Goal: Task Accomplishment & Management: Manage account settings

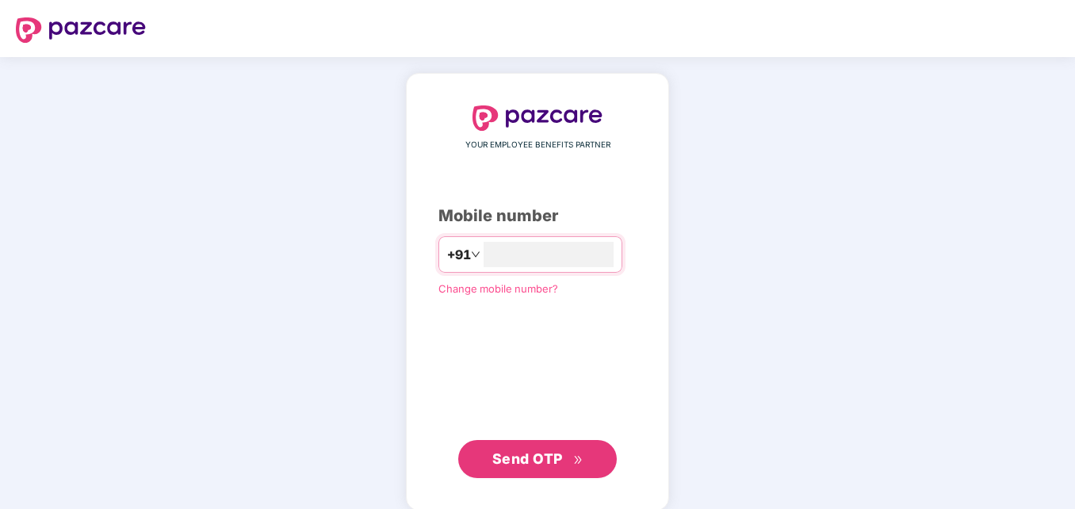
type input "**********"
drag, startPoint x: 570, startPoint y: 473, endPoint x: 578, endPoint y: 472, distance: 8.0
click at [574, 473] on button "Send OTP" at bounding box center [537, 459] width 159 height 38
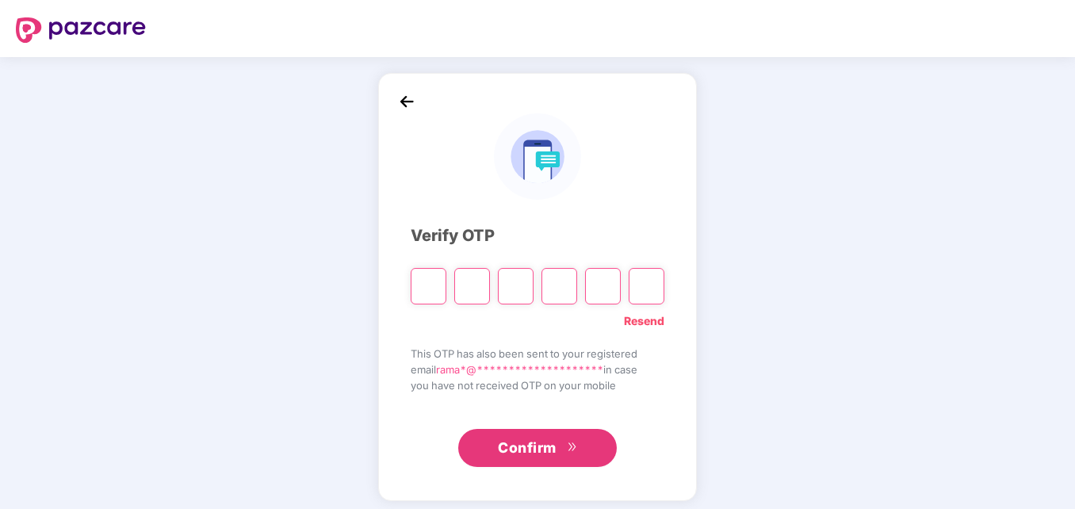
paste input "*"
type input "*"
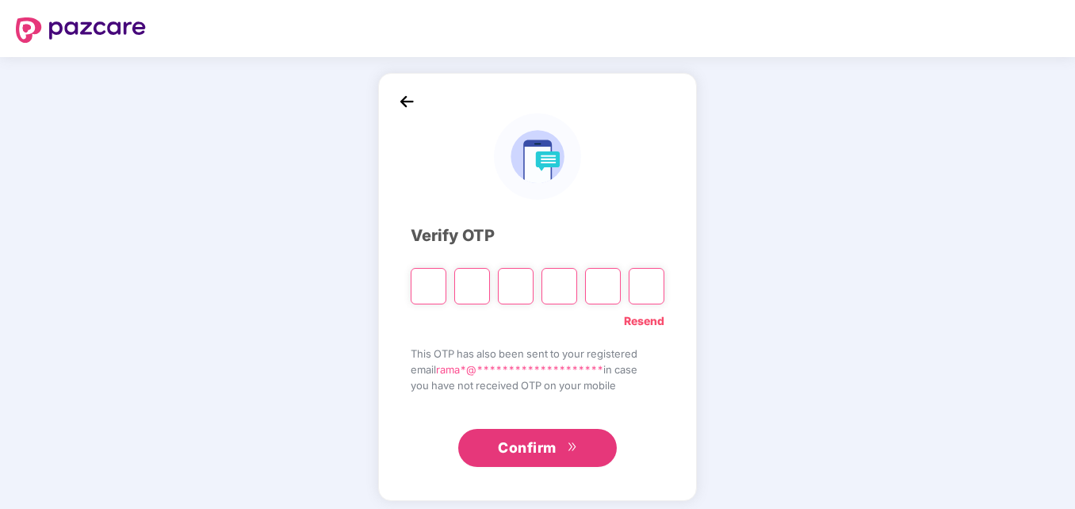
type input "*"
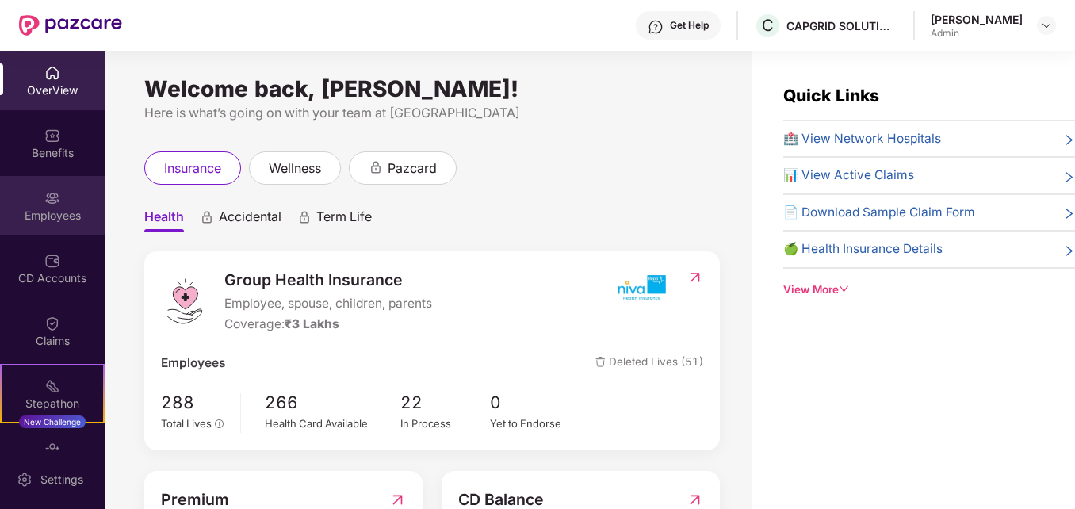
click at [61, 218] on div "Employees" at bounding box center [52, 216] width 105 height 16
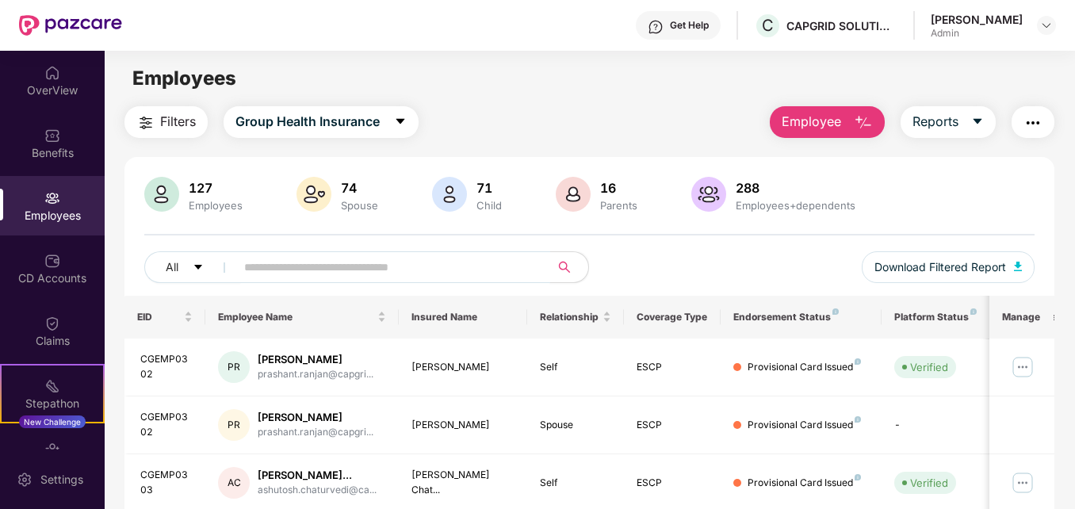
drag, startPoint x: 309, startPoint y: 262, endPoint x: 313, endPoint y: 254, distance: 8.9
click at [313, 255] on input "text" at bounding box center [386, 267] width 284 height 24
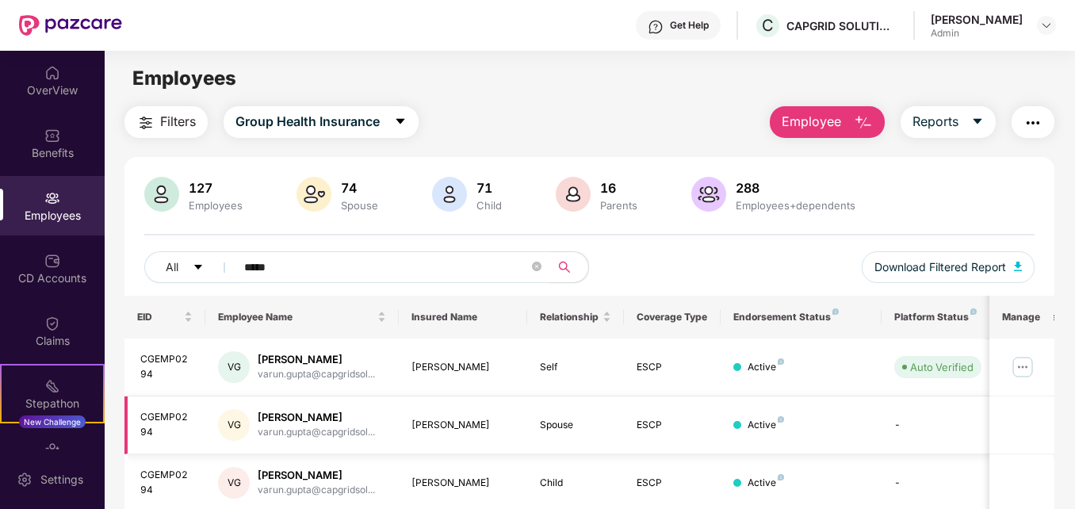
type input "*****"
click at [1006, 403] on td at bounding box center [1022, 426] width 64 height 58
click at [1022, 367] on img at bounding box center [1022, 367] width 25 height 25
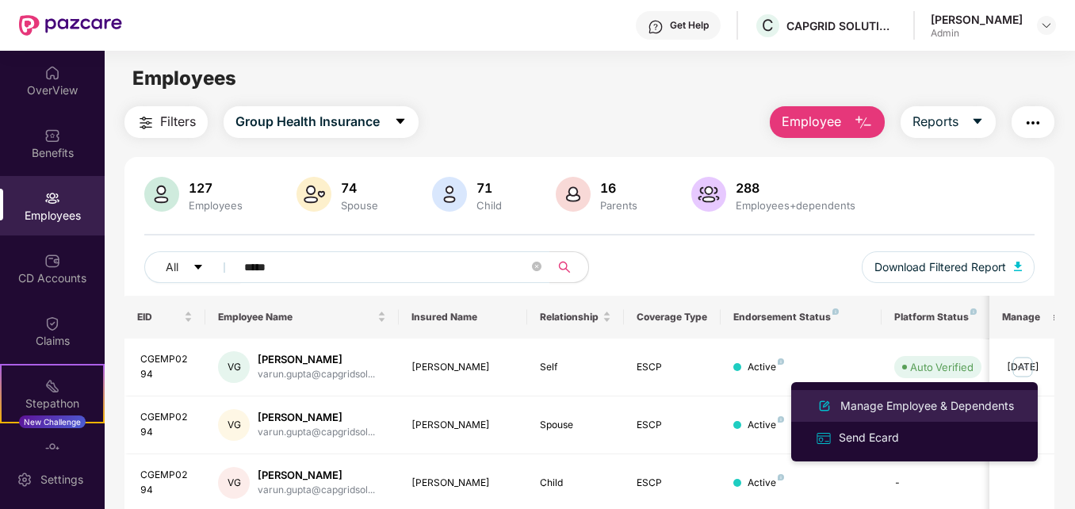
click at [865, 404] on div "Manage Employee & Dependents" at bounding box center [928, 405] width 180 height 17
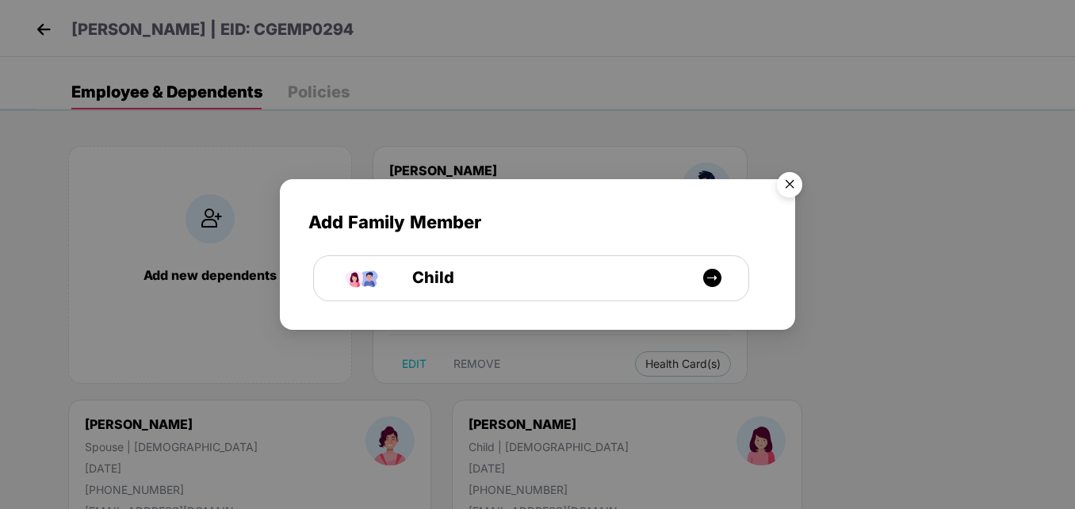
click at [793, 183] on img "Close" at bounding box center [790, 187] width 44 height 44
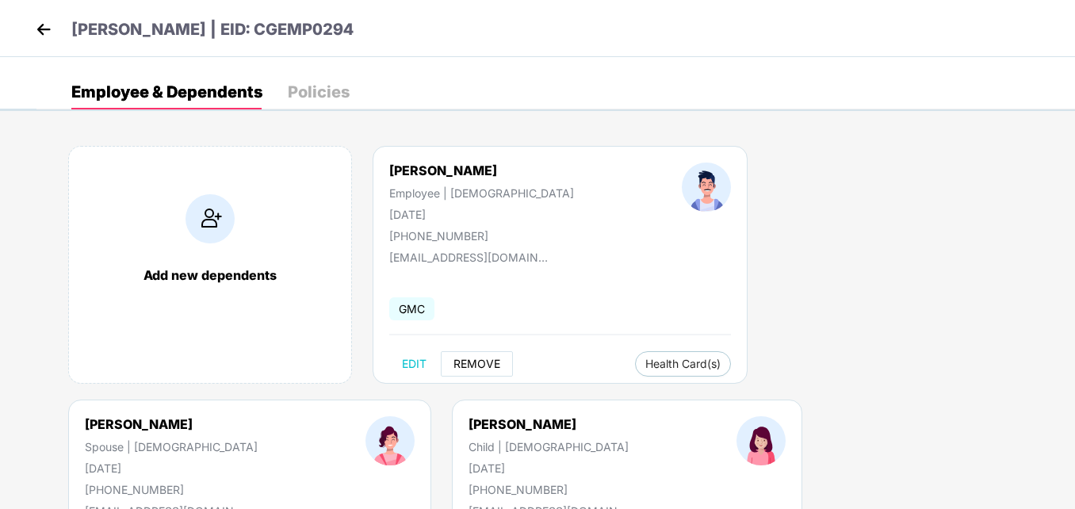
click at [479, 364] on span "REMOVE" at bounding box center [477, 364] width 47 height 13
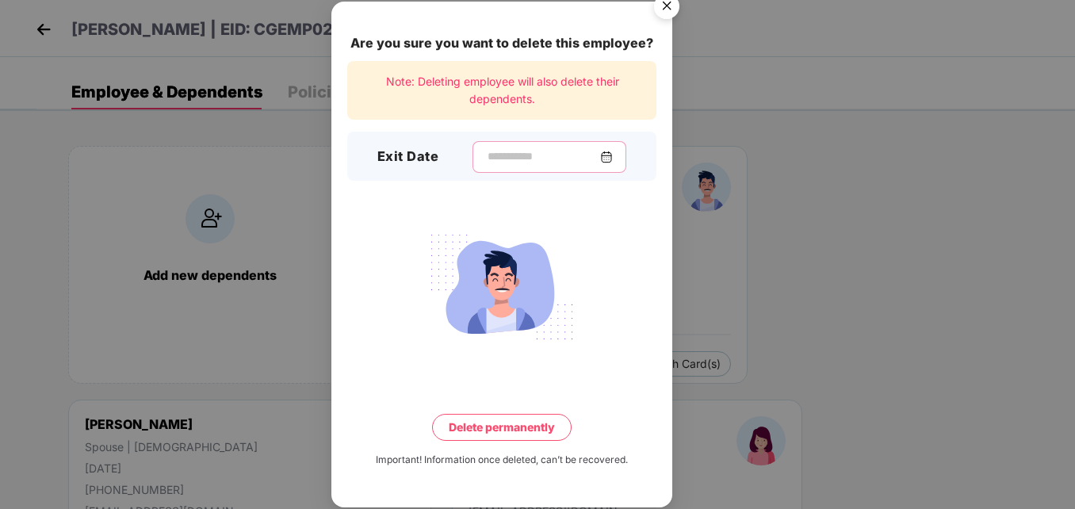
click at [486, 151] on input at bounding box center [543, 156] width 114 height 17
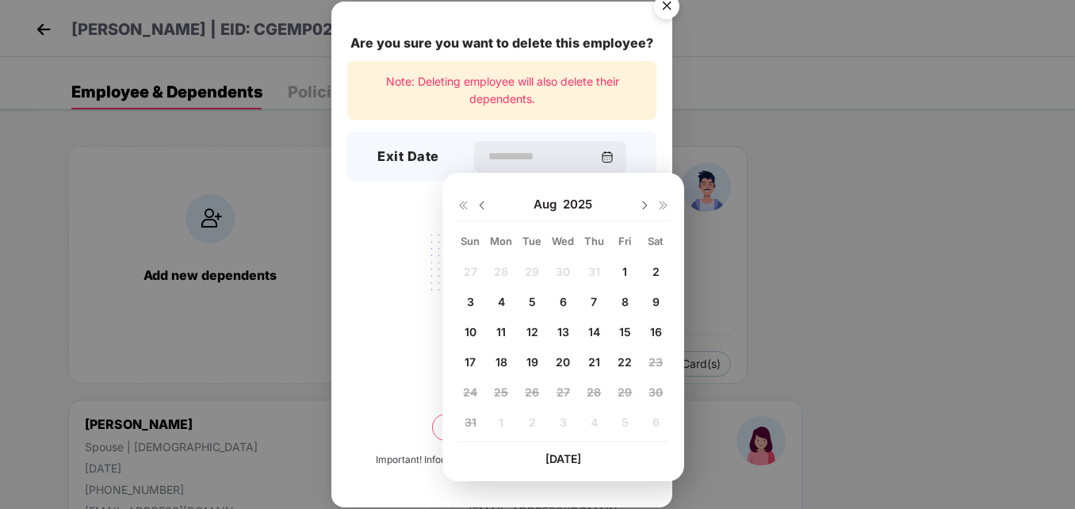
click at [598, 359] on span "21" at bounding box center [595, 361] width 12 height 13
type input "**********"
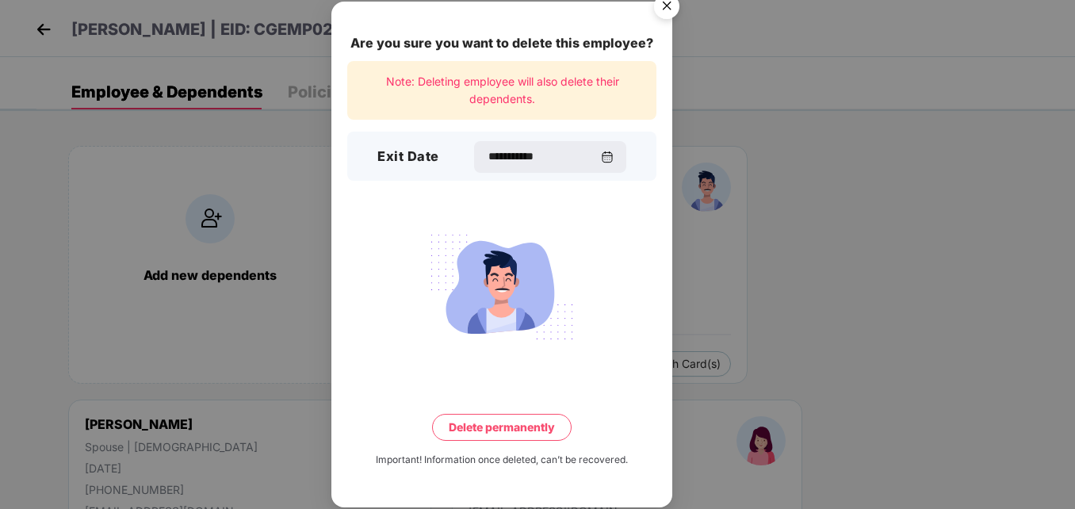
click at [505, 421] on button "Delete permanently" at bounding box center [502, 427] width 140 height 27
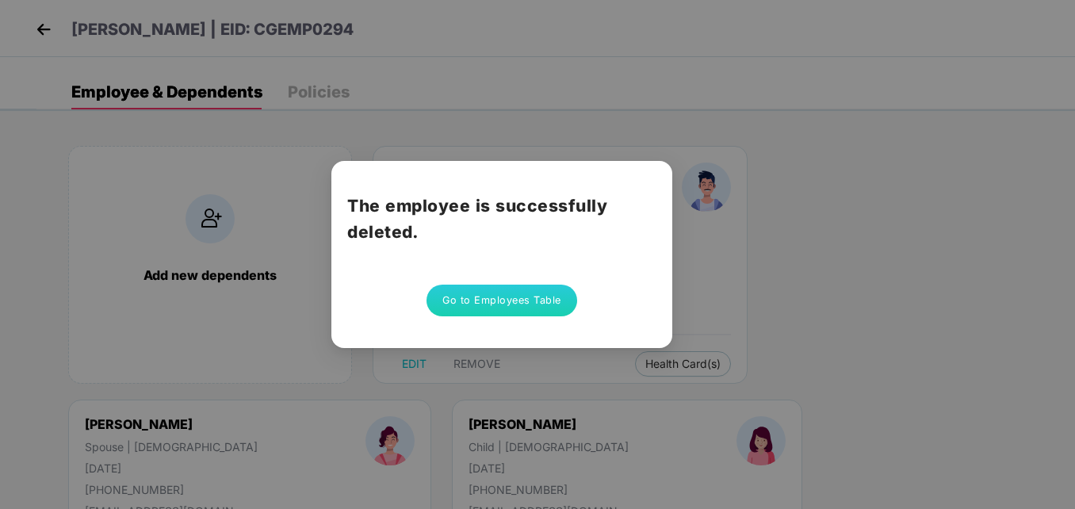
click at [521, 302] on button "Go to Employees Table" at bounding box center [502, 301] width 151 height 32
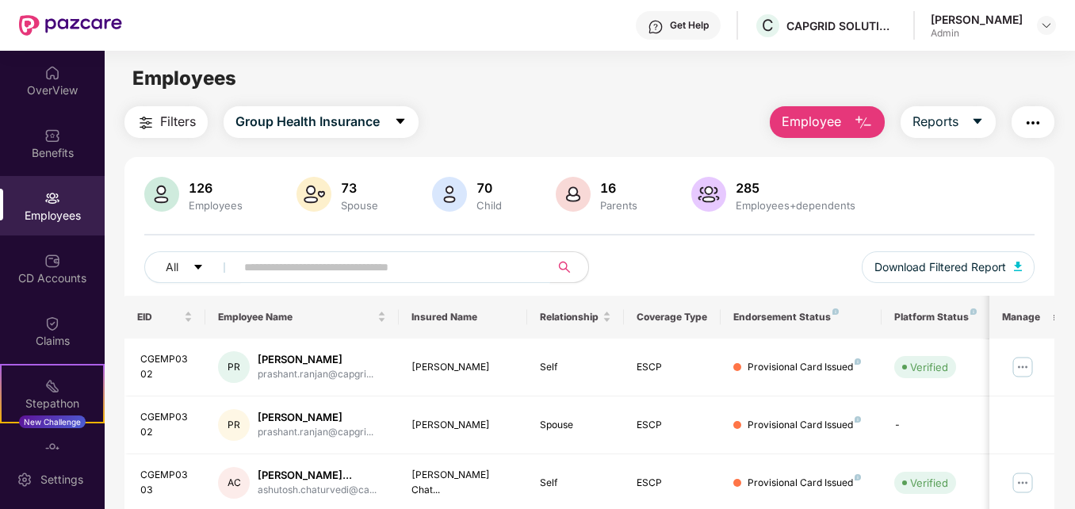
click at [293, 257] on input "text" at bounding box center [386, 267] width 284 height 24
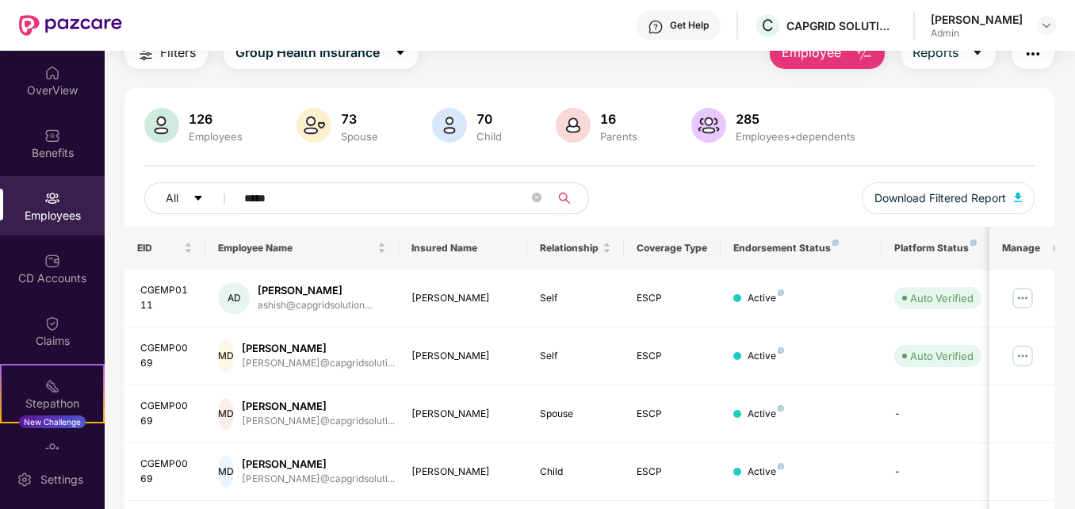
scroll to position [159, 0]
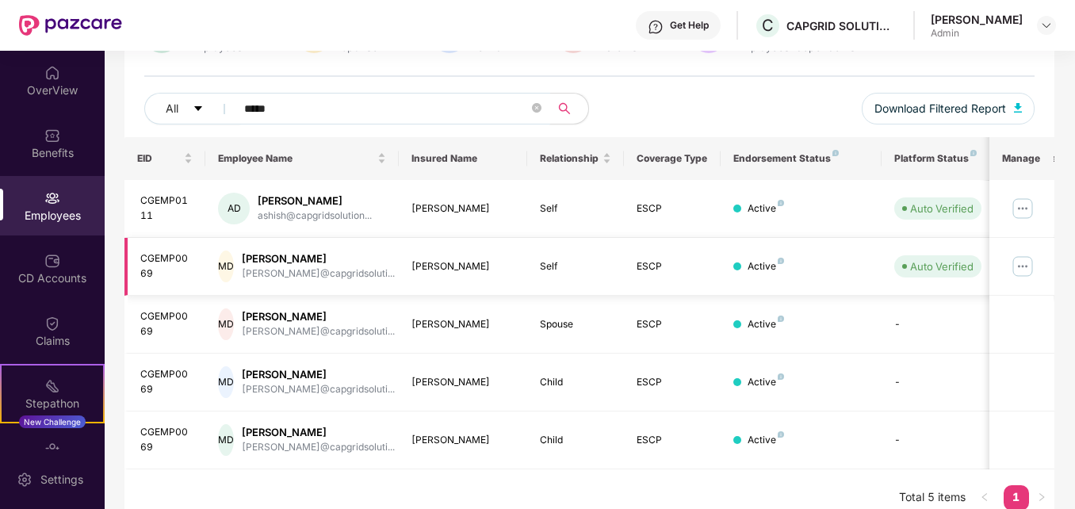
type input "*****"
click at [1021, 266] on img at bounding box center [1022, 266] width 25 height 25
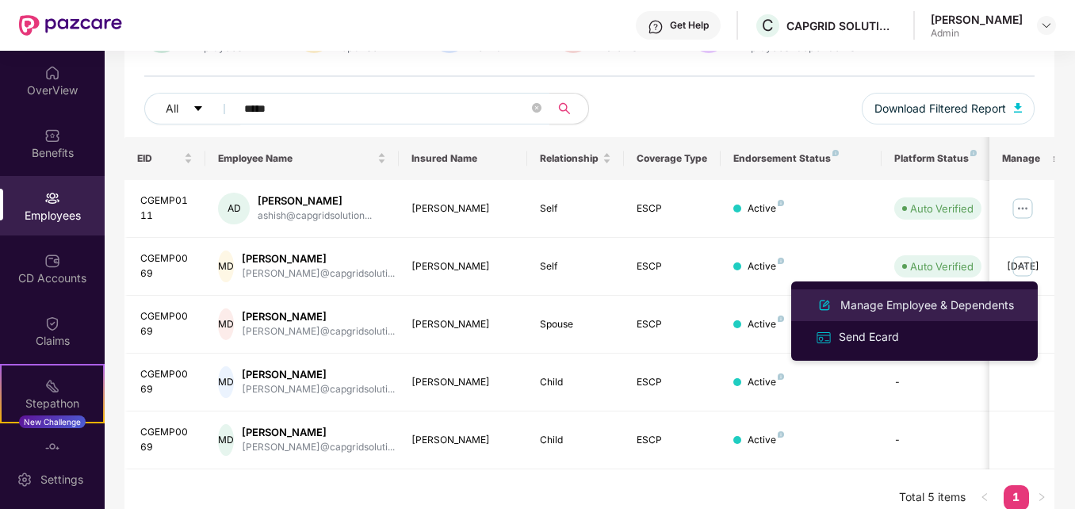
click at [864, 299] on div "Manage Employee & Dependents" at bounding box center [928, 305] width 180 height 17
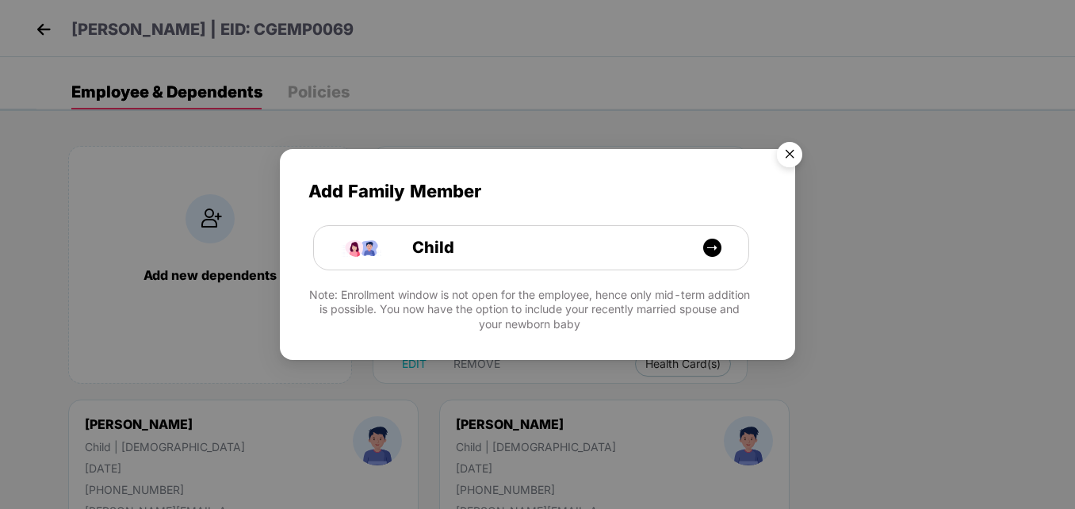
click at [794, 153] on img "Close" at bounding box center [790, 157] width 44 height 44
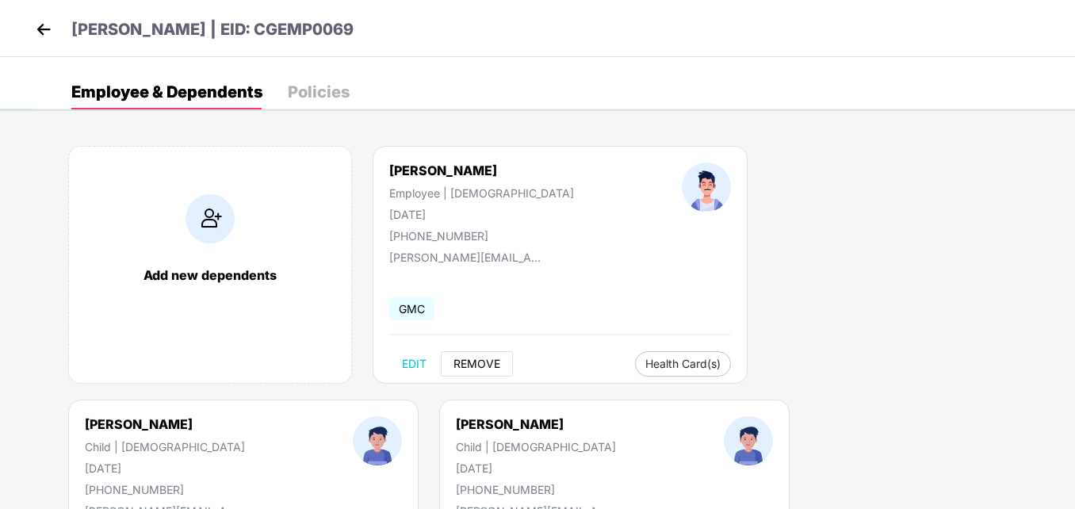
click at [466, 363] on span "REMOVE" at bounding box center [477, 364] width 47 height 13
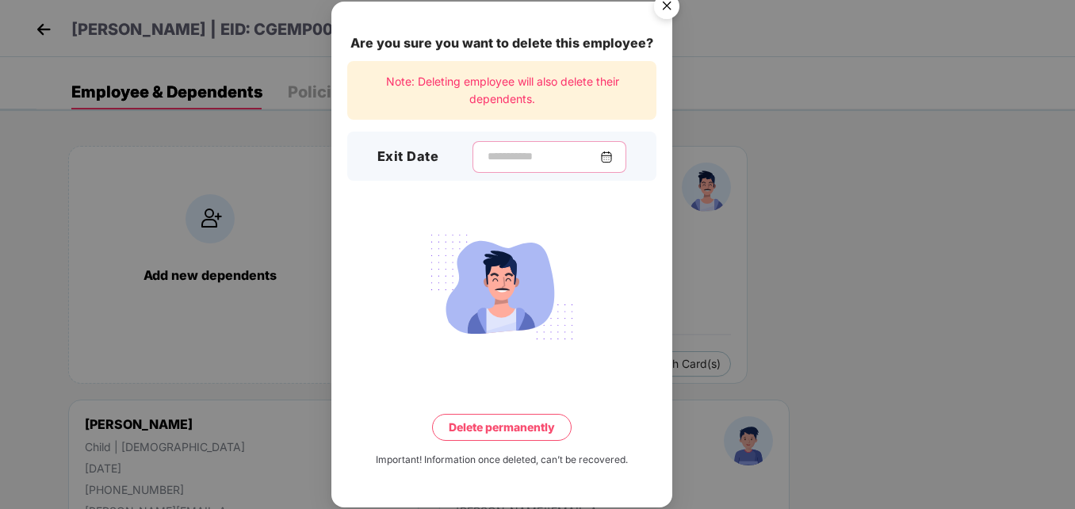
click at [486, 157] on input at bounding box center [543, 156] width 114 height 17
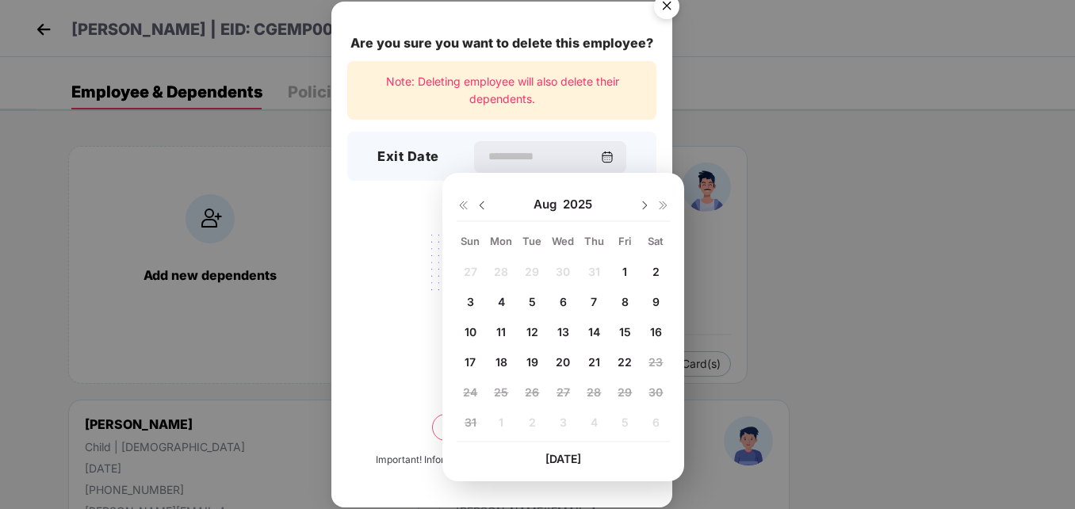
click at [592, 360] on span "21" at bounding box center [595, 361] width 12 height 13
type input "**********"
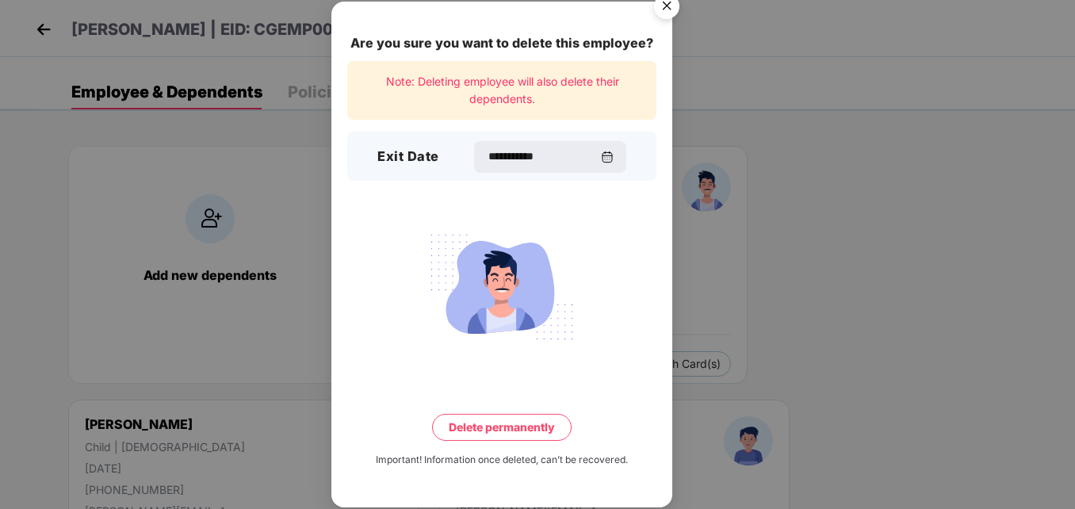
click at [499, 425] on button "Delete permanently" at bounding box center [502, 427] width 140 height 27
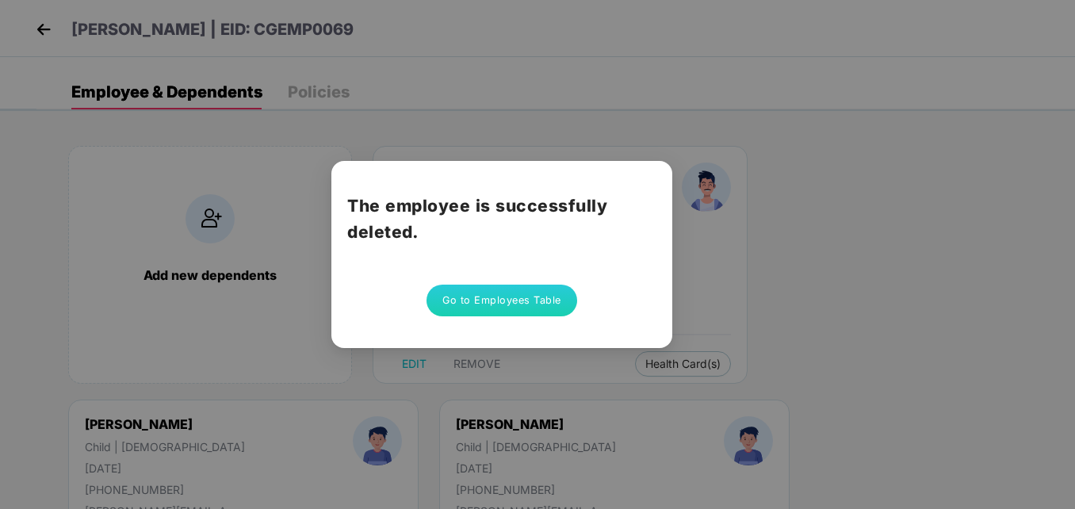
click at [508, 303] on button "Go to Employees Table" at bounding box center [502, 301] width 151 height 32
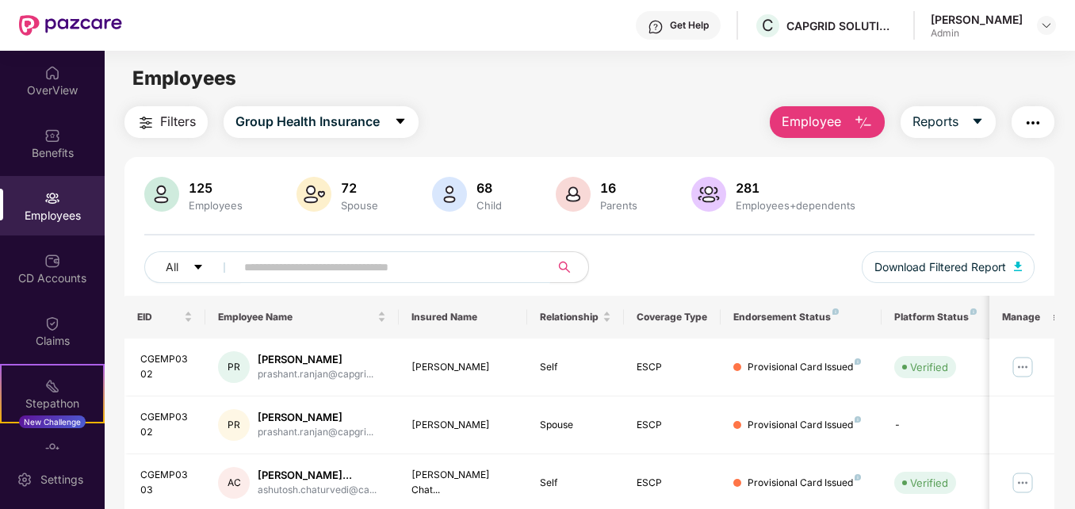
click at [333, 257] on input "text" at bounding box center [386, 267] width 284 height 24
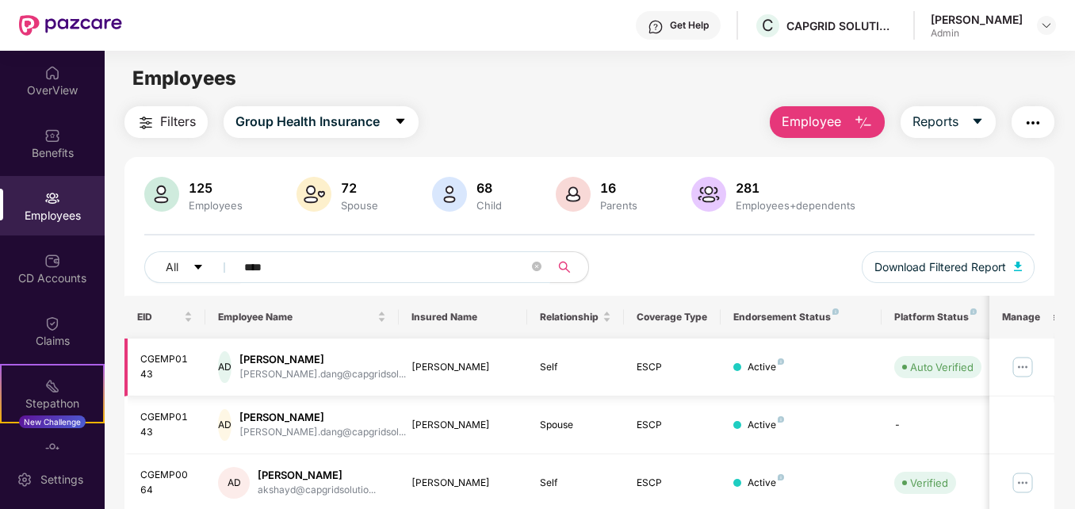
scroll to position [79, 0]
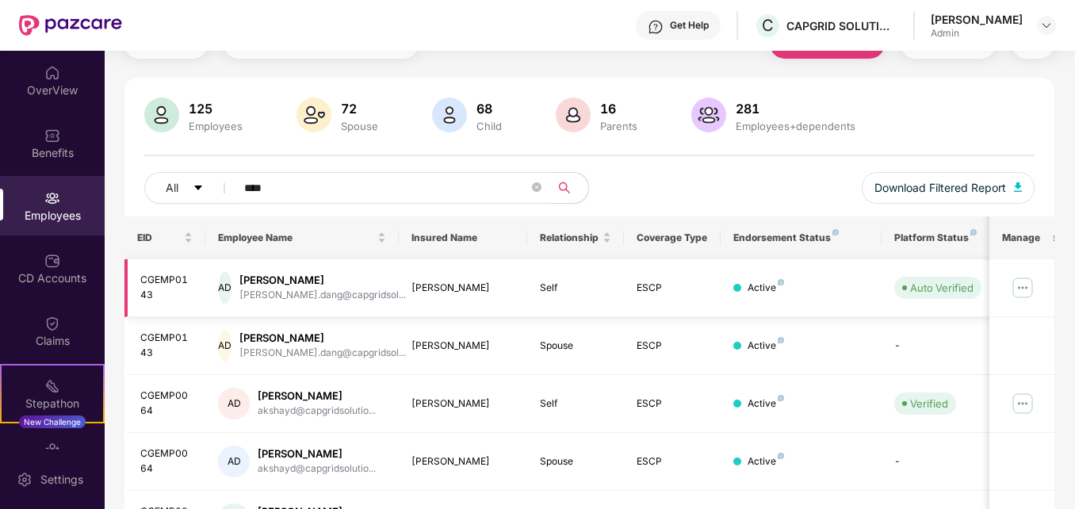
type input "****"
click at [1022, 282] on img at bounding box center [1022, 287] width 25 height 25
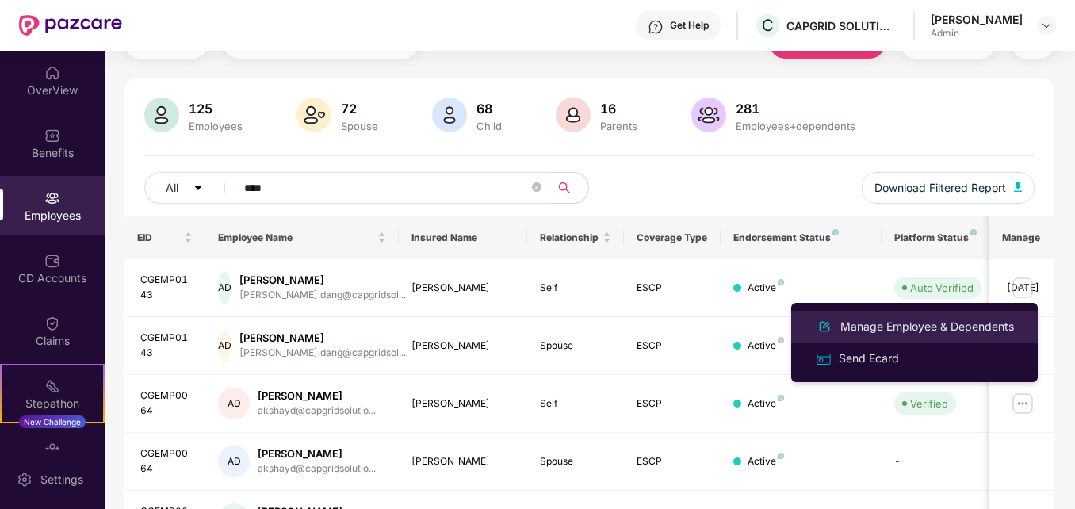
click at [870, 327] on div "Manage Employee & Dependents" at bounding box center [928, 326] width 180 height 17
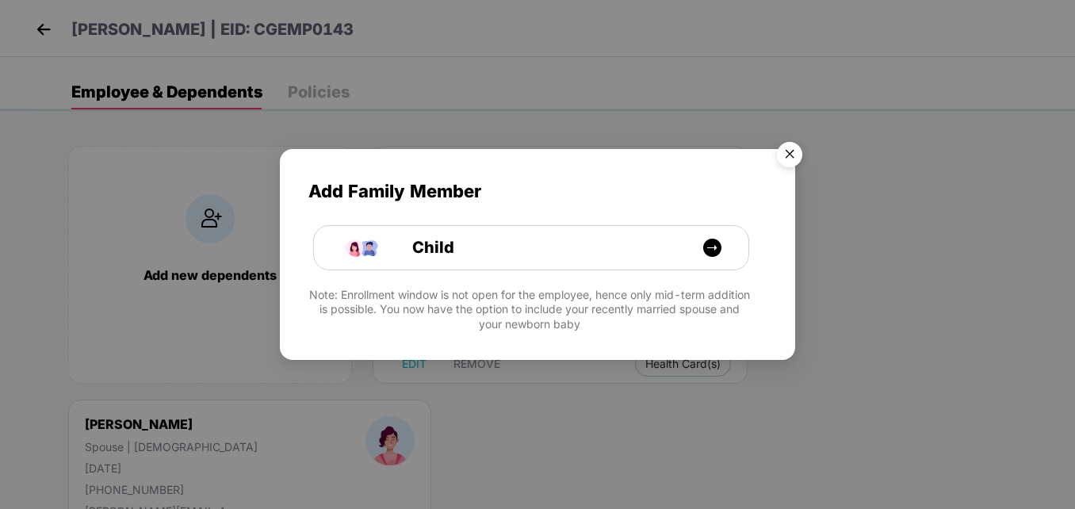
click at [789, 155] on img "Close" at bounding box center [790, 157] width 44 height 44
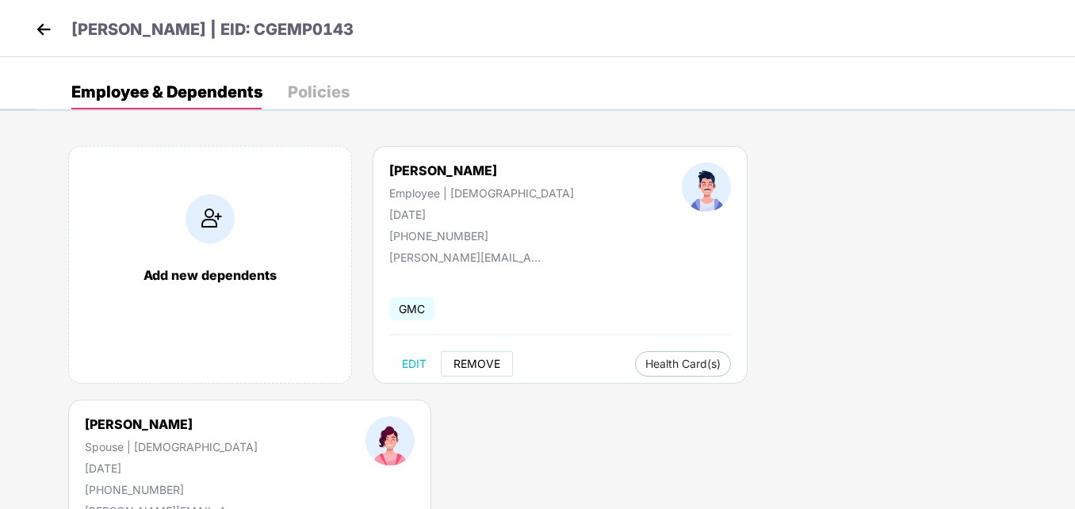
click at [475, 364] on span "REMOVE" at bounding box center [477, 364] width 47 height 13
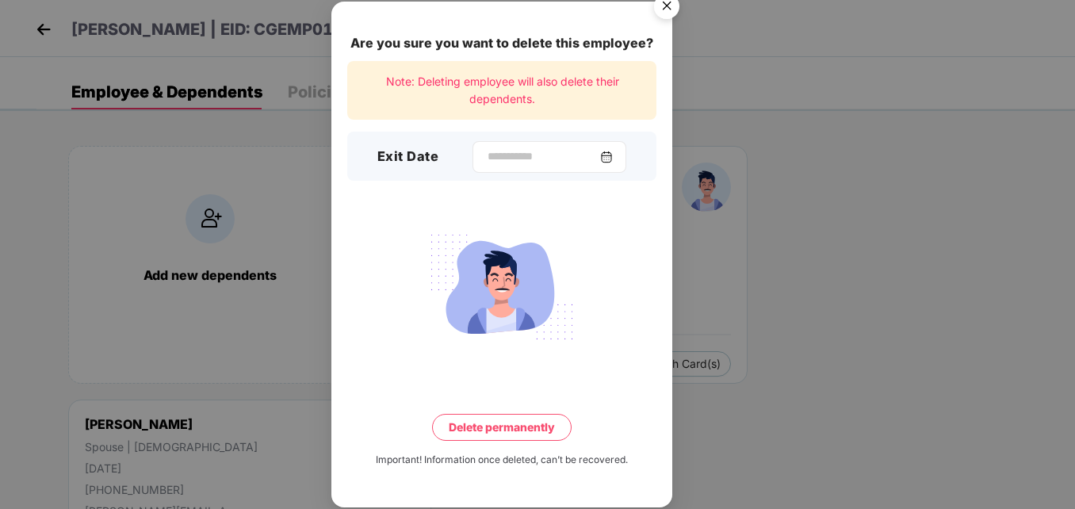
click at [481, 147] on div at bounding box center [550, 157] width 154 height 32
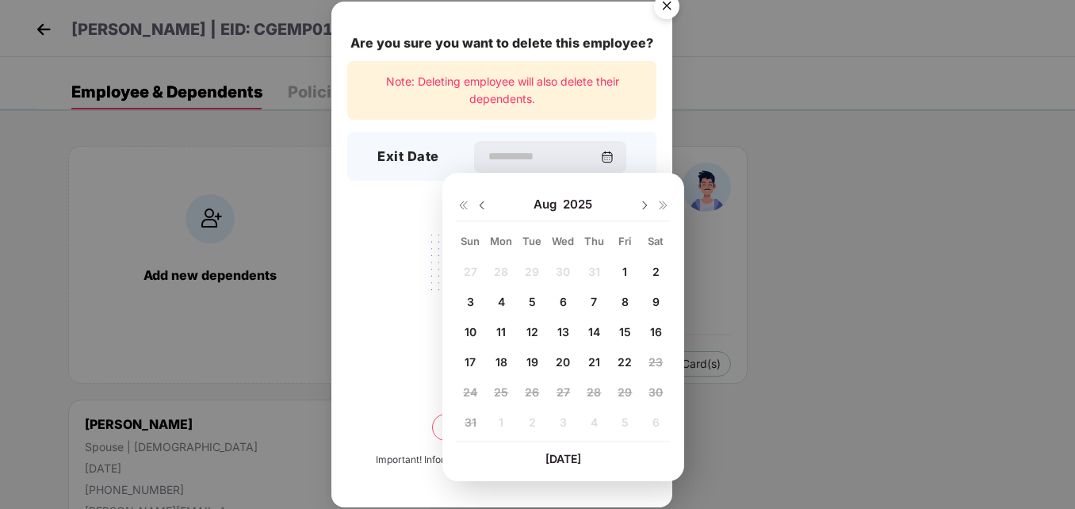
click at [595, 356] on span "21" at bounding box center [595, 361] width 12 height 13
type input "**********"
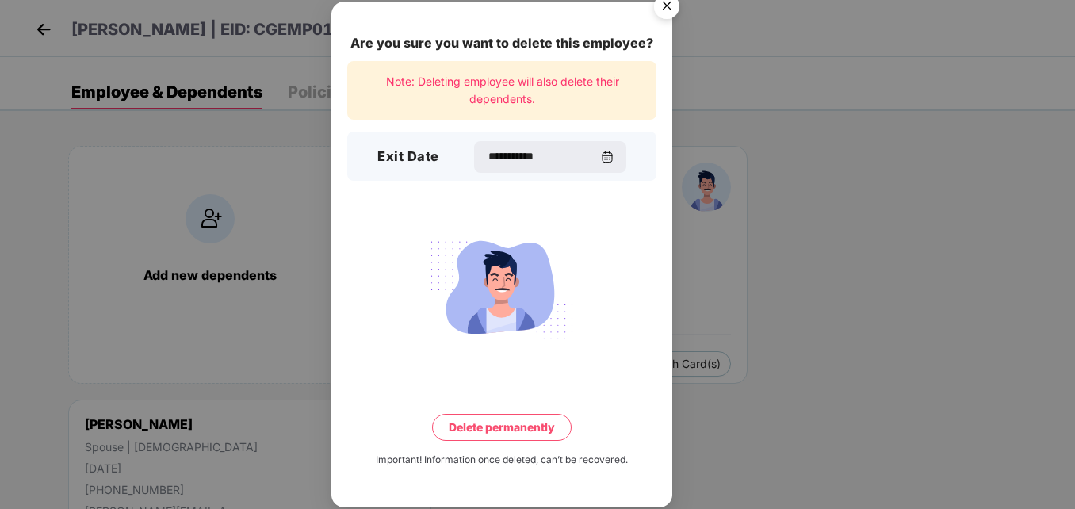
click at [500, 433] on button "Delete permanently" at bounding box center [502, 427] width 140 height 27
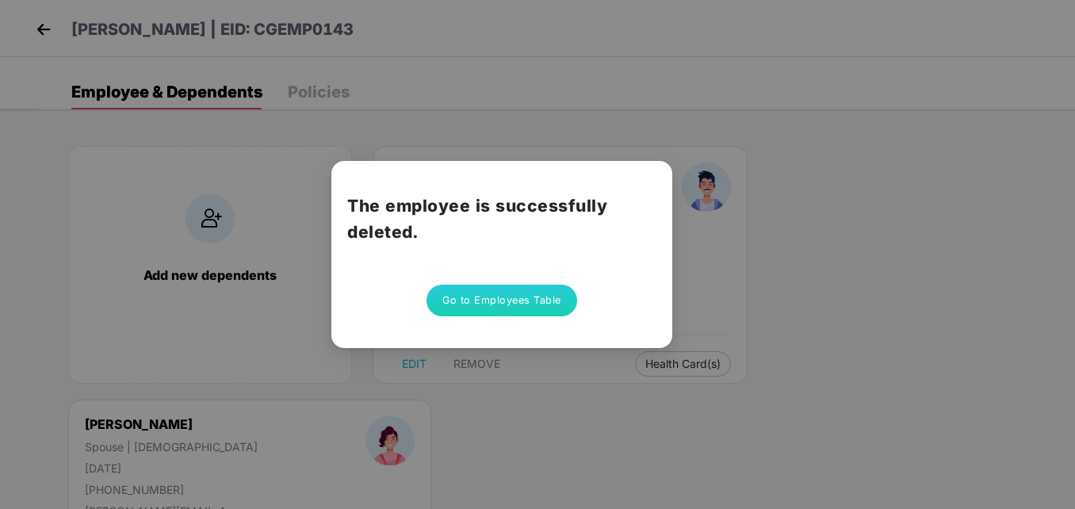
click at [516, 304] on button "Go to Employees Table" at bounding box center [502, 301] width 151 height 32
